Goal: Task Accomplishment & Management: Use online tool/utility

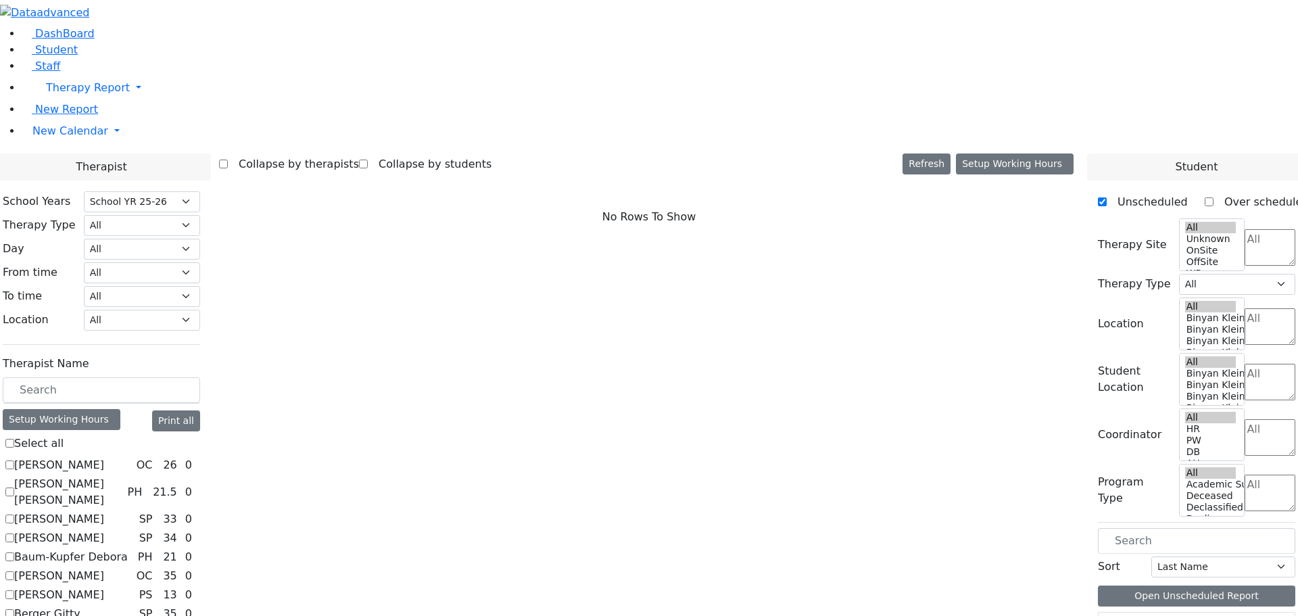
select select "212"
click at [51, 145] on link "New Calendar" at bounding box center [660, 131] width 1276 height 27
click at [62, 180] on span "Teacher Report" at bounding box center [72, 174] width 81 height 13
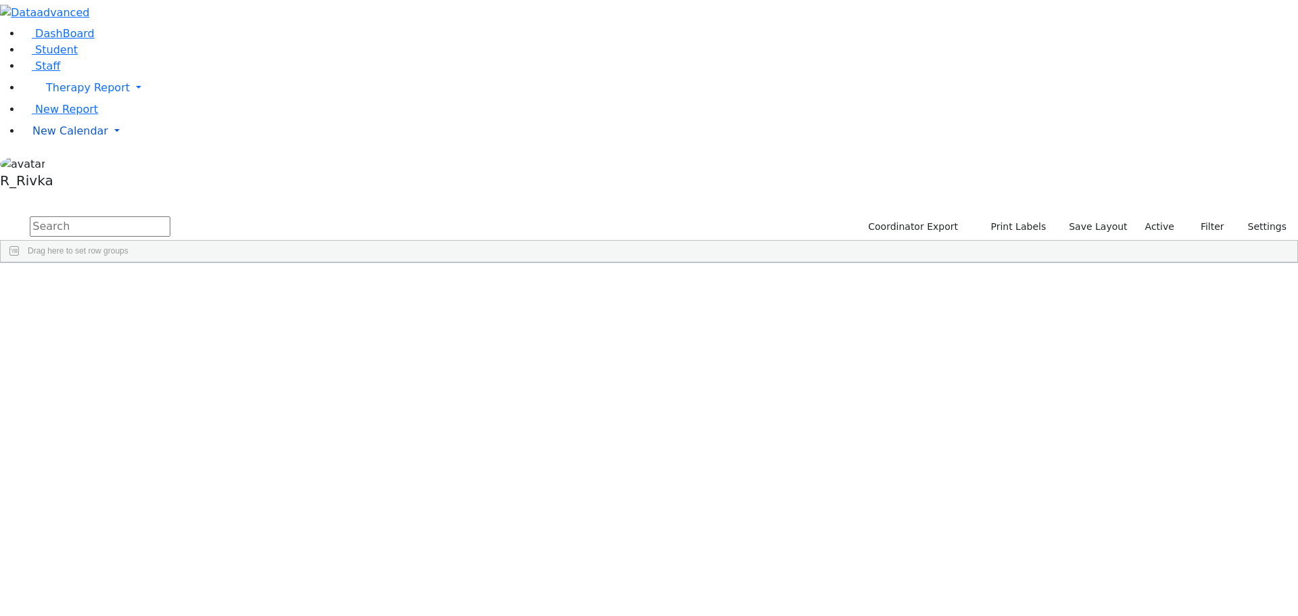
click at [57, 137] on span "New Calendar" at bounding box center [70, 130] width 76 height 13
click at [61, 180] on span "Teacher Report" at bounding box center [72, 174] width 81 height 13
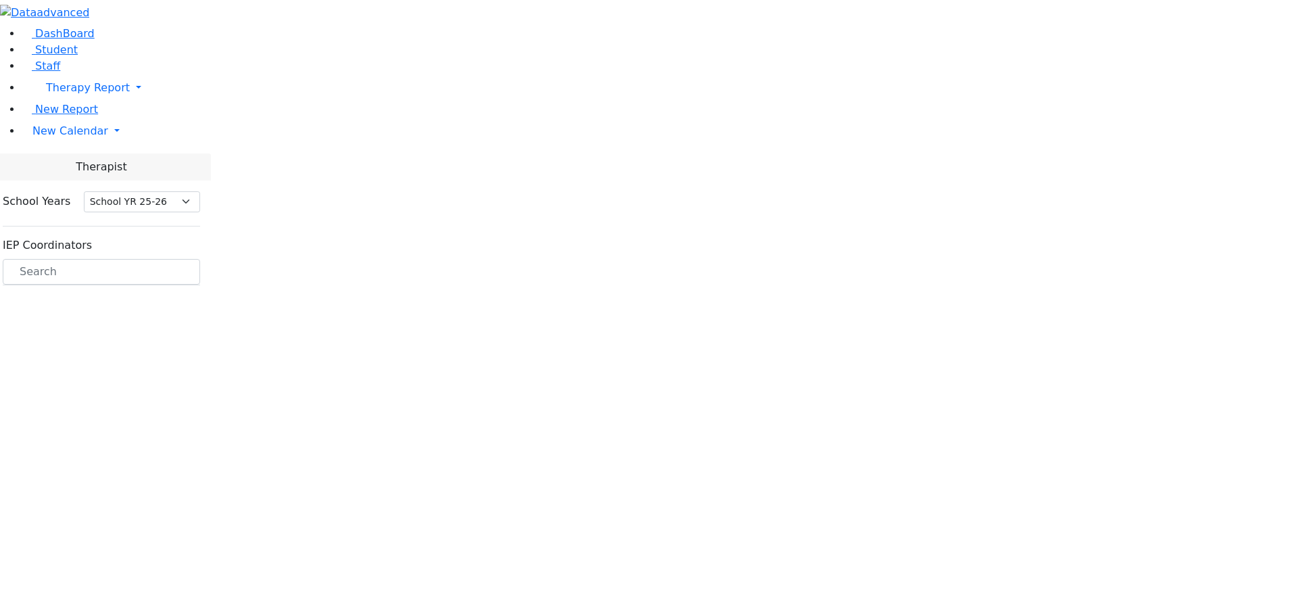
select select "212"
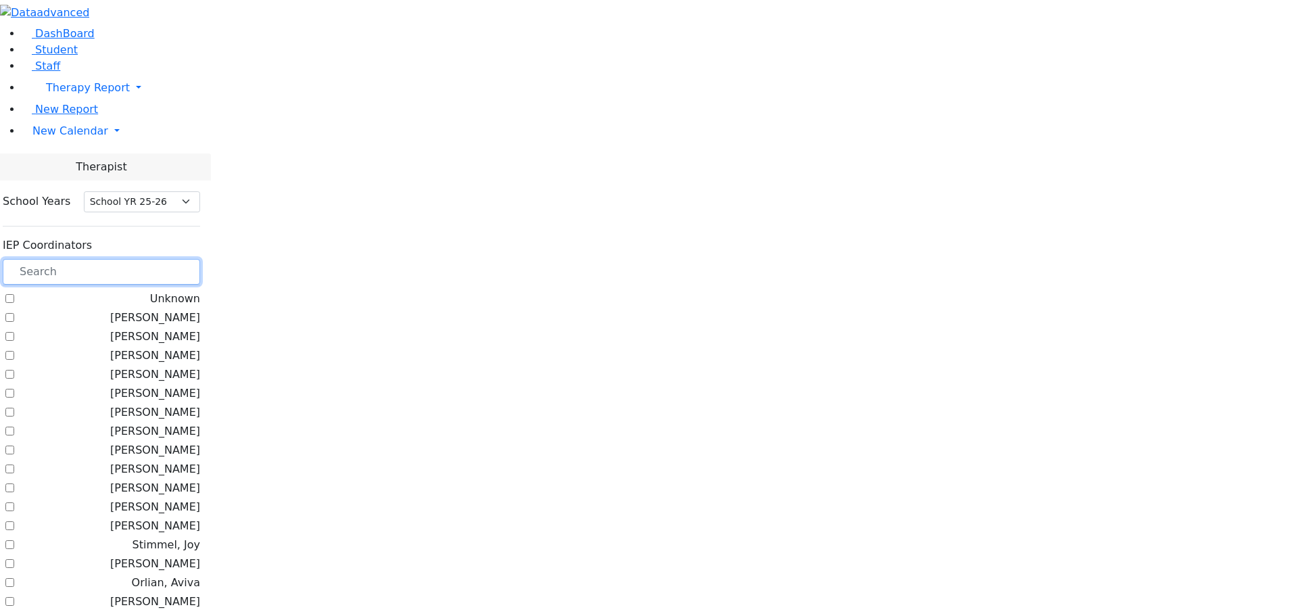
click at [187, 259] on input "text" at bounding box center [101, 272] width 197 height 26
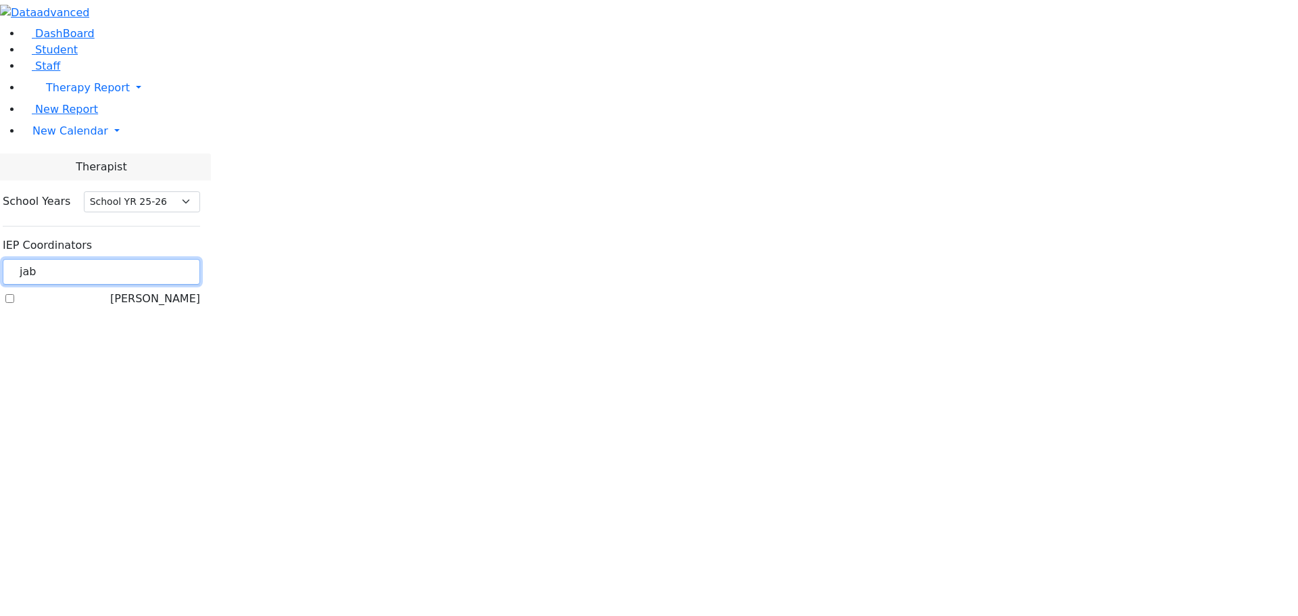
type input "jab"
click at [176, 291] on label "Jablin Meira" at bounding box center [155, 299] width 90 height 16
click at [14, 294] on input "Jablin Meira" at bounding box center [9, 298] width 9 height 9
checkbox input "true"
